Goal: Task Accomplishment & Management: Use online tool/utility

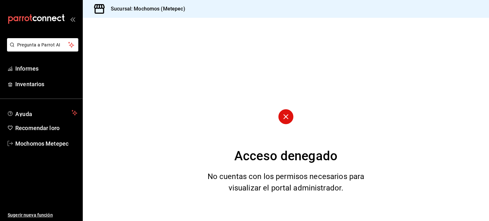
click at [283, 117] on circle at bounding box center [285, 116] width 15 height 15
click at [32, 142] on font "Mochomos Metepec" at bounding box center [41, 143] width 53 height 7
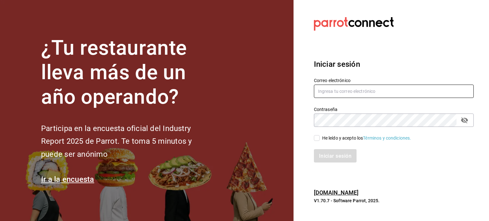
type input "[EMAIL_ADDRESS][DOMAIN_NAME]"
click at [319, 135] on input "He leído y acepto los Términos y condiciones." at bounding box center [317, 138] width 6 height 6
checkbox input "true"
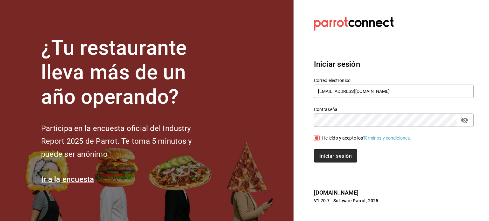
click at [326, 150] on button "Iniciar sesión" at bounding box center [335, 155] width 43 height 13
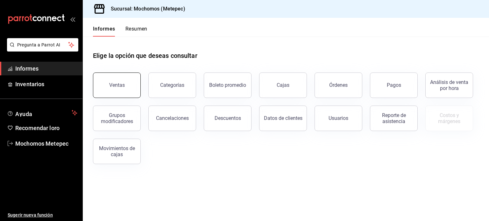
click at [118, 83] on font "Ventas" at bounding box center [117, 85] width 16 height 6
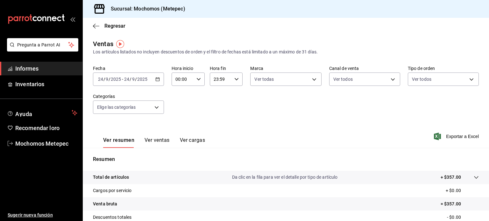
click at [197, 78] on icon "button" at bounding box center [199, 79] width 4 height 4
click at [178, 118] on font "05" at bounding box center [178, 119] width 5 height 5
type input "05:00"
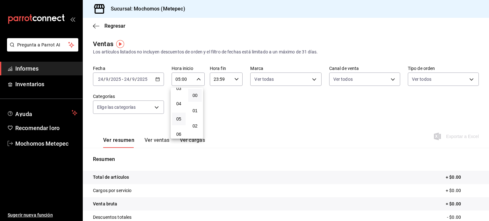
click at [233, 80] on div at bounding box center [244, 110] width 489 height 221
click at [234, 80] on icon "button" at bounding box center [236, 79] width 4 height 4
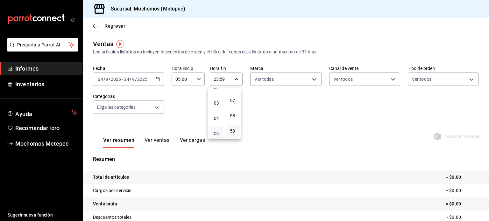
click at [217, 135] on font "05" at bounding box center [216, 133] width 5 height 5
click at [233, 95] on font "00" at bounding box center [232, 95] width 5 height 5
type input "05:00"
click at [157, 80] on div at bounding box center [244, 110] width 489 height 221
click at [157, 80] on icon "button" at bounding box center [157, 79] width 4 height 4
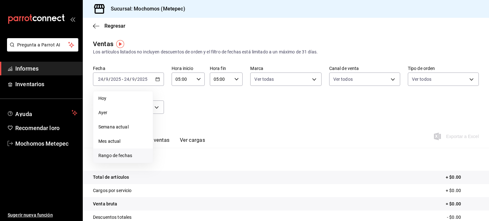
click at [115, 154] on font "Rango de fechas" at bounding box center [115, 155] width 34 height 5
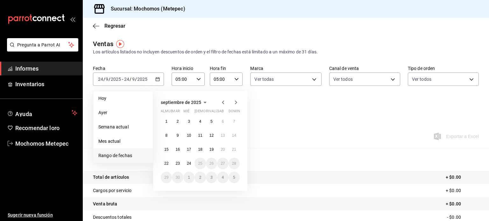
click at [115, 154] on font "Rango de fechas" at bounding box center [115, 155] width 34 height 5
click at [121, 156] on font "Rango de fechas" at bounding box center [115, 155] width 34 height 5
click at [176, 164] on font "23" at bounding box center [178, 163] width 4 height 4
click at [190, 166] on button "24" at bounding box center [188, 163] width 11 height 11
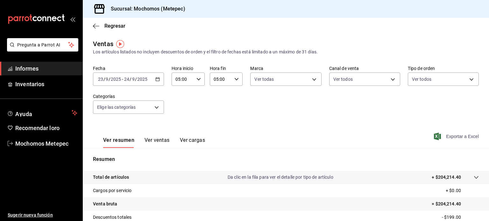
click at [460, 133] on span "Exportar a Excel" at bounding box center [457, 137] width 44 height 8
click at [36, 140] on font "Mochomos Metepec" at bounding box center [41, 143] width 53 height 7
